Goal: Information Seeking & Learning: Learn about a topic

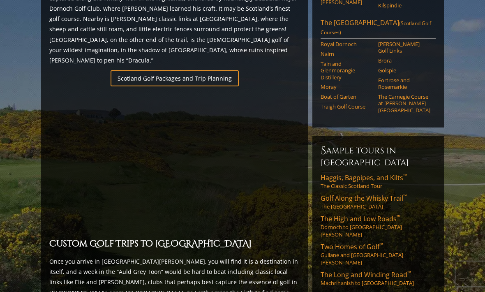
scroll to position [556, 0]
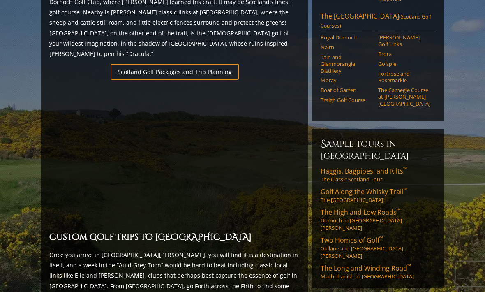
click at [373, 208] on span "The High and Low Roads ™" at bounding box center [361, 212] width 80 height 9
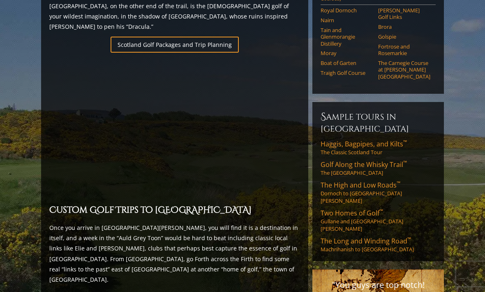
click at [366, 139] on span "Haggis, Bagpipes, and Kilts ™" at bounding box center [364, 143] width 86 height 9
click at [374, 160] on link "Golf Along the Whisky Trail ™ The [GEOGRAPHIC_DATA]" at bounding box center [378, 168] width 115 height 16
click at [383, 209] on link "Two Homes of Golf ™ Gullane and [GEOGRAPHIC_DATA][PERSON_NAME]" at bounding box center [378, 221] width 115 height 24
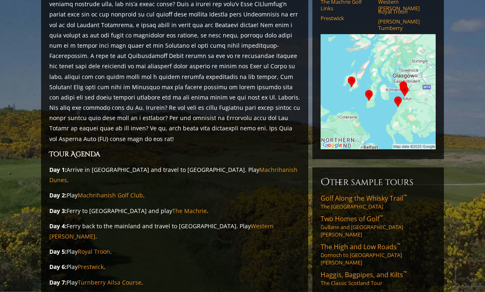
scroll to position [145, 0]
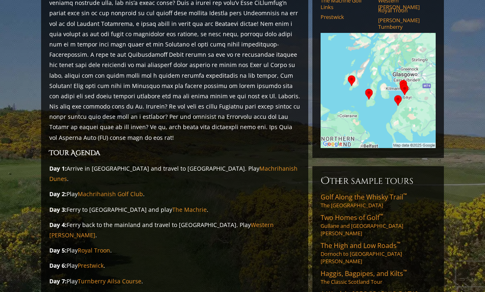
click at [97, 262] on link "Prestwick" at bounding box center [91, 266] width 26 height 8
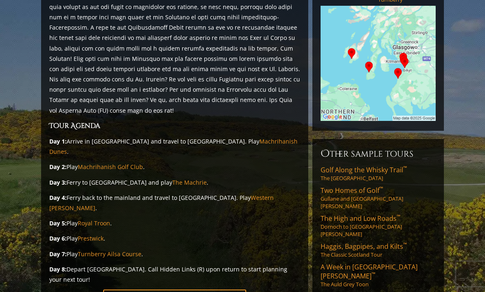
click at [106, 219] on link "Royal Troon" at bounding box center [94, 223] width 32 height 8
click at [117, 250] on link "Turnberry Ailsa Course" at bounding box center [110, 254] width 64 height 8
